Goal: Find specific page/section: Find specific page/section

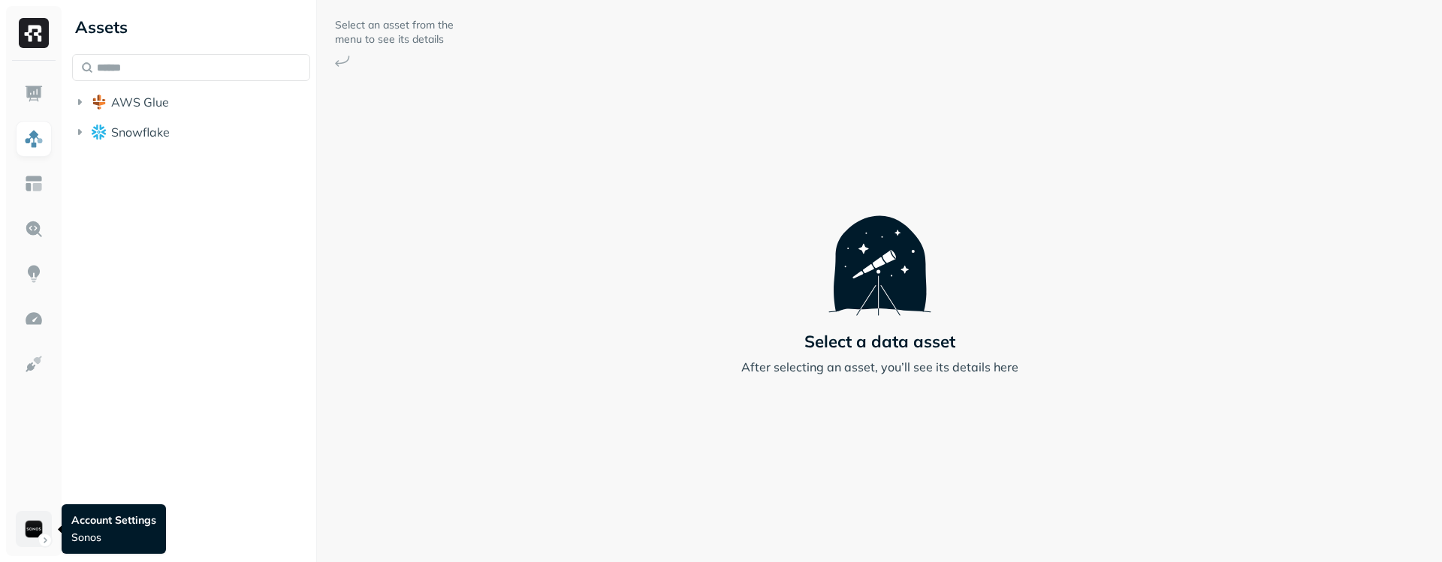
click at [42, 323] on html "Assets AWS Glue Snowflake Select an asset from the menu to see its details Sele…" at bounding box center [721, 281] width 1442 height 562
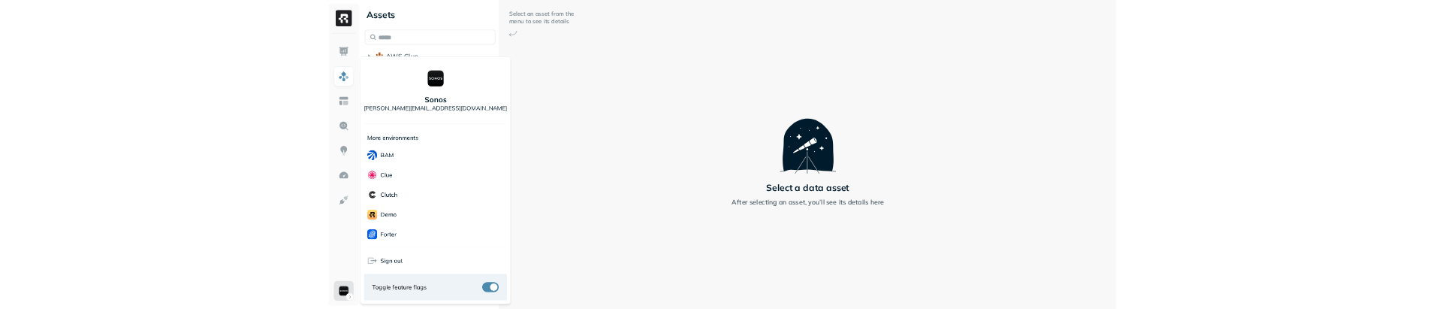
scroll to position [325, 0]
